Goal: Navigation & Orientation: Find specific page/section

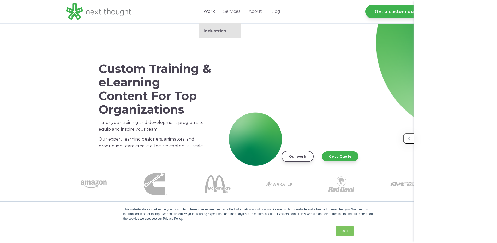
click at [211, 10] on link "Work" at bounding box center [209, 11] width 20 height 23
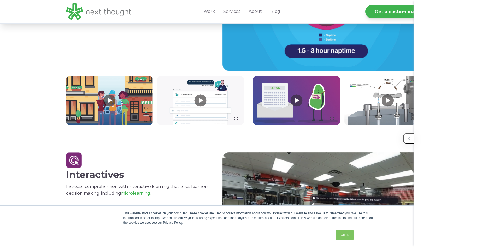
scroll to position [470, 0]
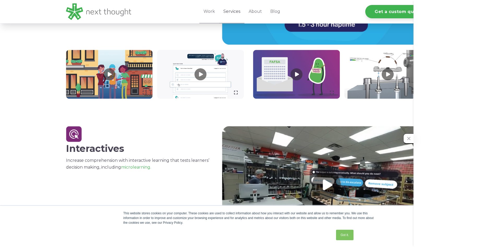
click at [229, 9] on link "Services" at bounding box center [231, 11] width 25 height 23
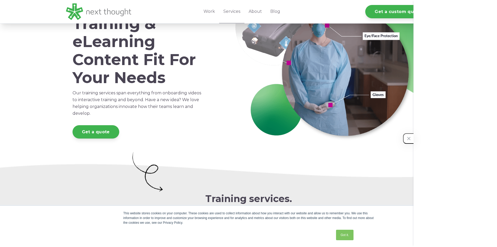
scroll to position [52, 0]
